Goal: Task Accomplishment & Management: Manage account settings

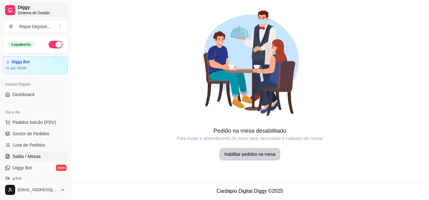
click at [27, 9] on span "Diggy" at bounding box center [42, 8] width 48 height 6
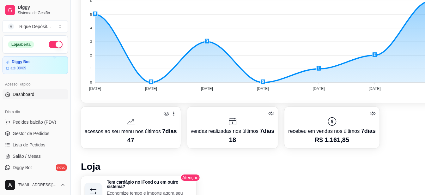
scroll to position [162, 0]
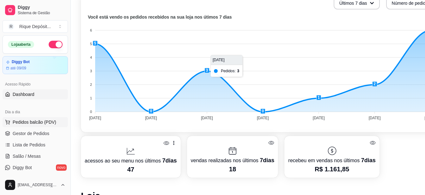
click at [26, 121] on span "Pedidos balcão (PDV)" at bounding box center [35, 122] width 44 height 6
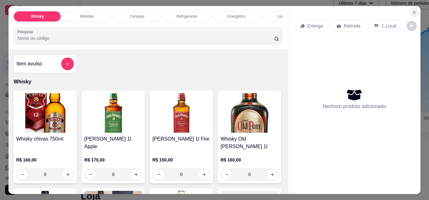
click at [413, 11] on icon "Close" at bounding box center [414, 12] width 3 height 3
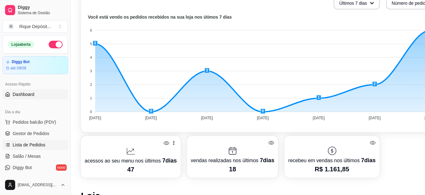
click at [25, 144] on span "Lista de Pedidos" at bounding box center [29, 145] width 33 height 6
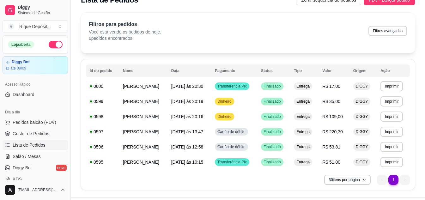
scroll to position [25, 0]
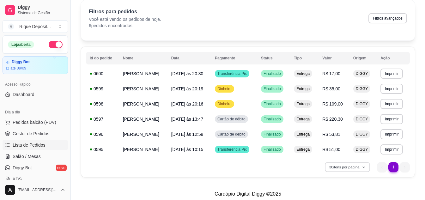
click at [358, 170] on button "30 itens por página" at bounding box center [347, 167] width 45 height 10
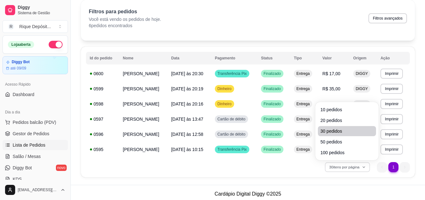
click at [329, 128] on span "30 pedidos" at bounding box center [346, 131] width 53 height 6
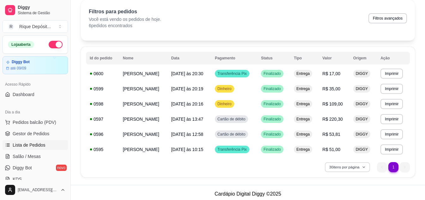
click at [362, 166] on icon "button" at bounding box center [364, 167] width 4 height 4
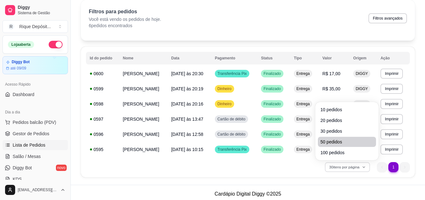
click at [333, 143] on span "50 pedidos" at bounding box center [346, 142] width 53 height 6
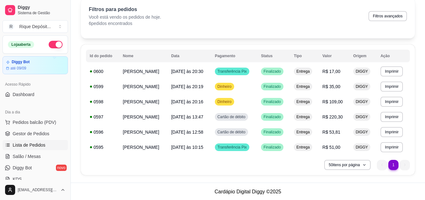
scroll to position [28, 0]
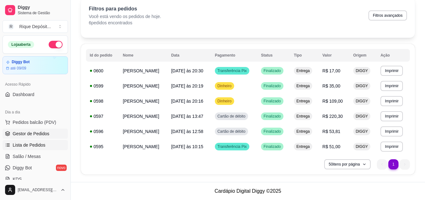
click at [33, 131] on span "Gestor de Pedidos" at bounding box center [31, 133] width 37 height 6
